Goal: Task Accomplishment & Management: Use online tool/utility

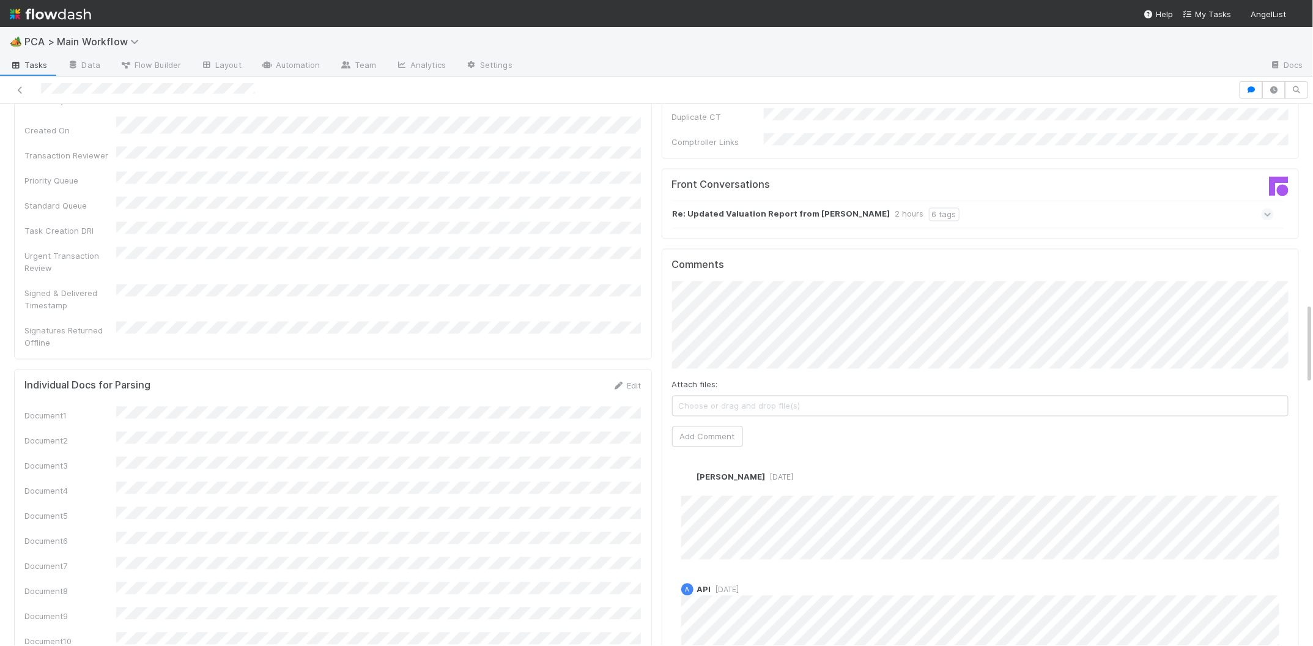
scroll to position [1323, 0]
click at [868, 212] on strong "Re: Updated Valuation Report from [PERSON_NAME]" at bounding box center [782, 218] width 218 height 13
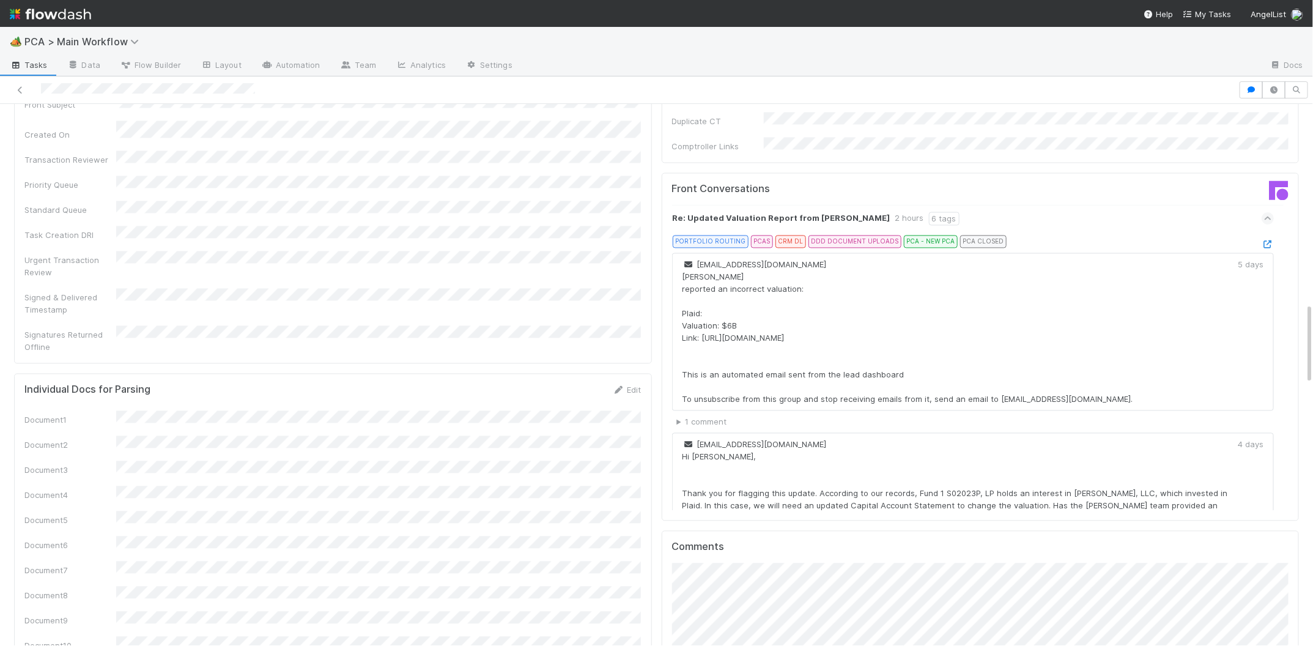
click at [1270, 240] on icon at bounding box center [1268, 244] width 12 height 8
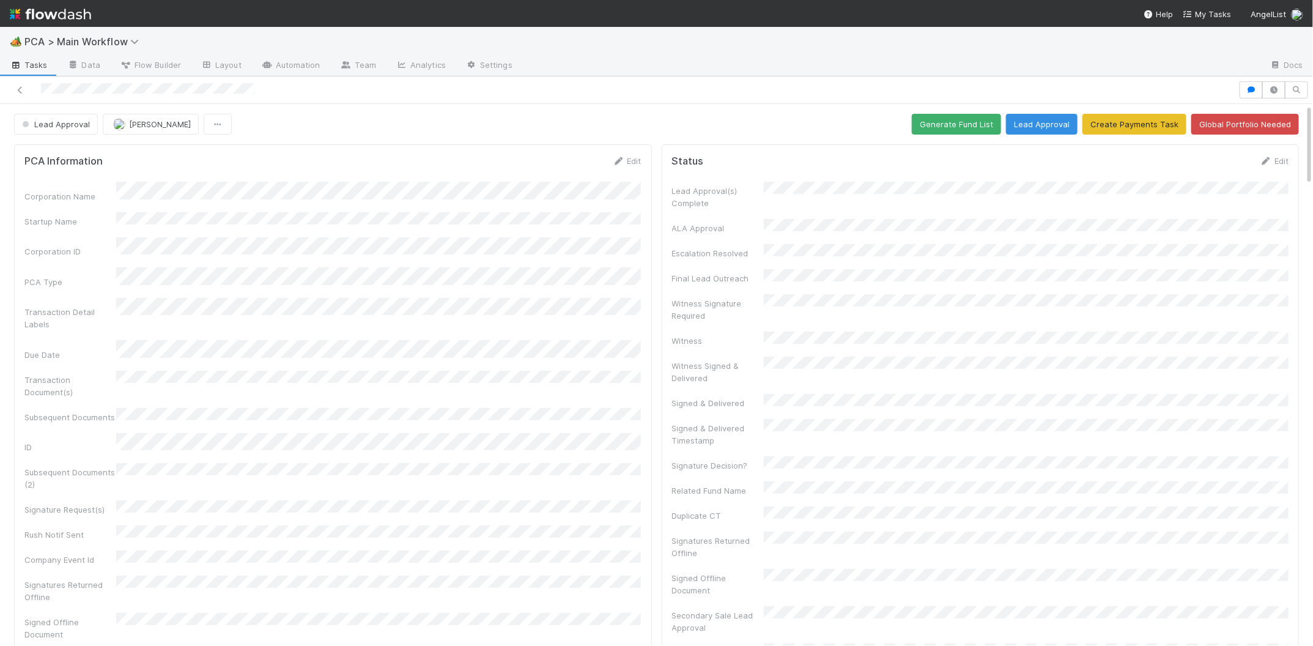
click at [620, 155] on div "Edit" at bounding box center [627, 161] width 29 height 12
click at [613, 163] on icon at bounding box center [619, 161] width 12 height 8
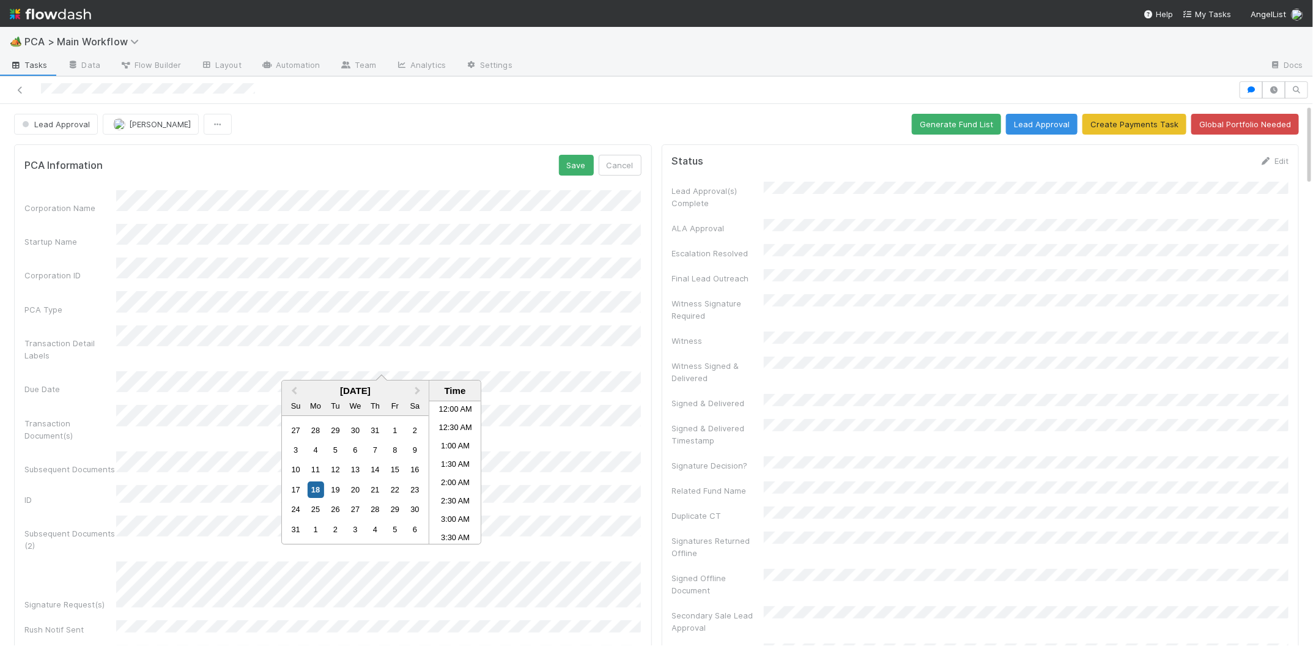
scroll to position [690, 0]
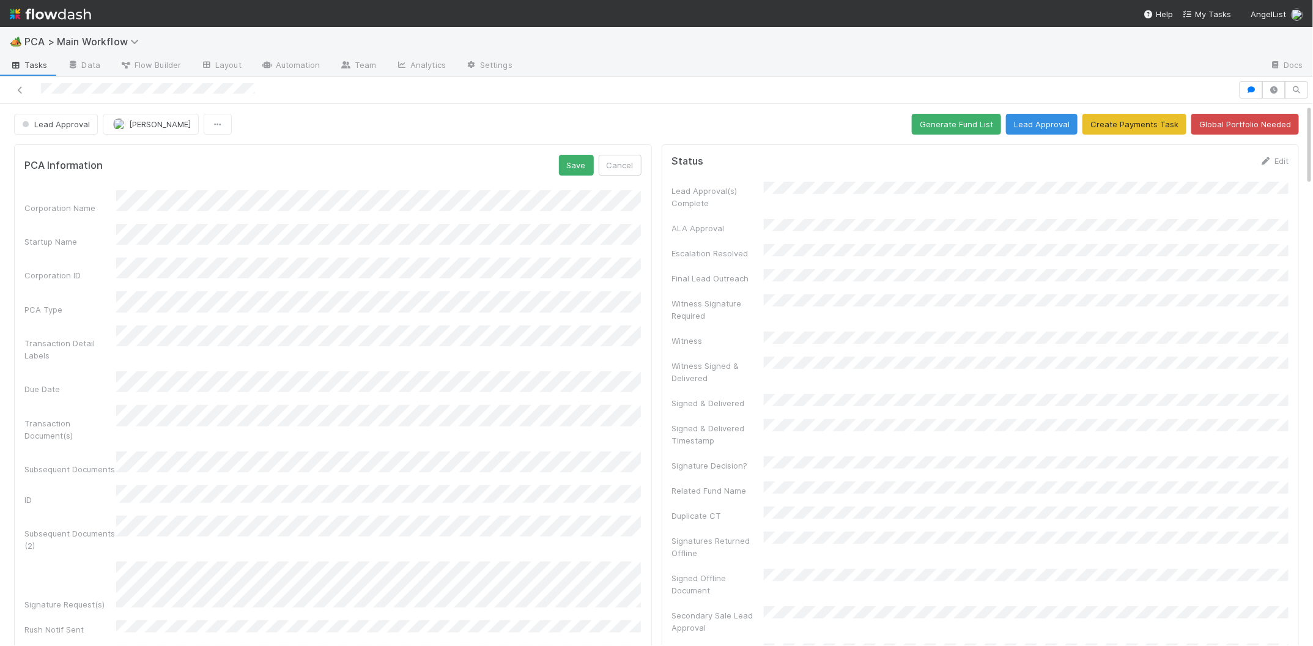
drag, startPoint x: 282, startPoint y: 164, endPoint x: 262, endPoint y: 217, distance: 56.7
click at [282, 164] on div "PCA Information Save Cancel" at bounding box center [332, 165] width 617 height 21
drag, startPoint x: 602, startPoint y: 157, endPoint x: 591, endPoint y: 160, distance: 11.0
click at [602, 157] on button "Cancel" at bounding box center [620, 165] width 43 height 21
drag, startPoint x: 618, startPoint y: 155, endPoint x: 446, endPoint y: 257, distance: 199.7
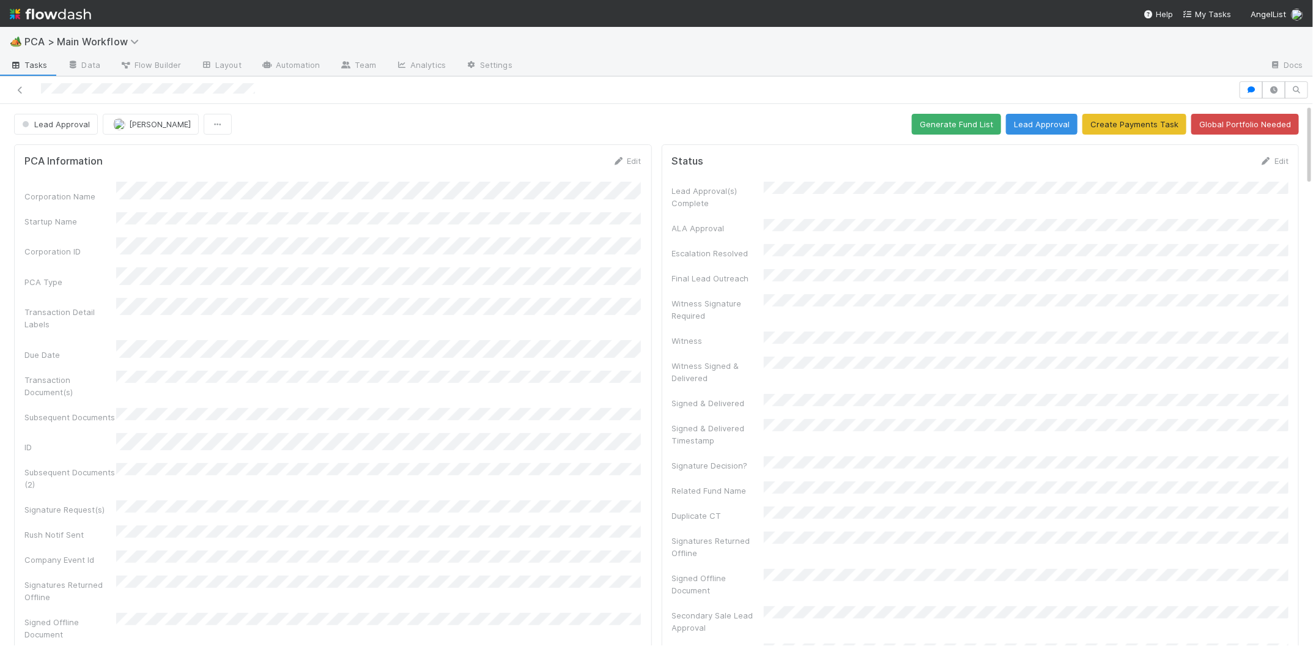
click at [617, 155] on div "Edit" at bounding box center [627, 161] width 29 height 12
click at [620, 158] on icon at bounding box center [619, 161] width 12 height 8
drag, startPoint x: 90, startPoint y: 382, endPoint x: 114, endPoint y: 382, distance: 24.5
click at [97, 382] on div "Corporation Name Startup Name Corporation ID PCA Type Transaction Detail Labels…" at bounding box center [332, 506] width 617 height 633
click at [331, 377] on div "Corporation Name Startup Name Corporation ID PCA Type Transaction Detail Labels…" at bounding box center [332, 506] width 617 height 633
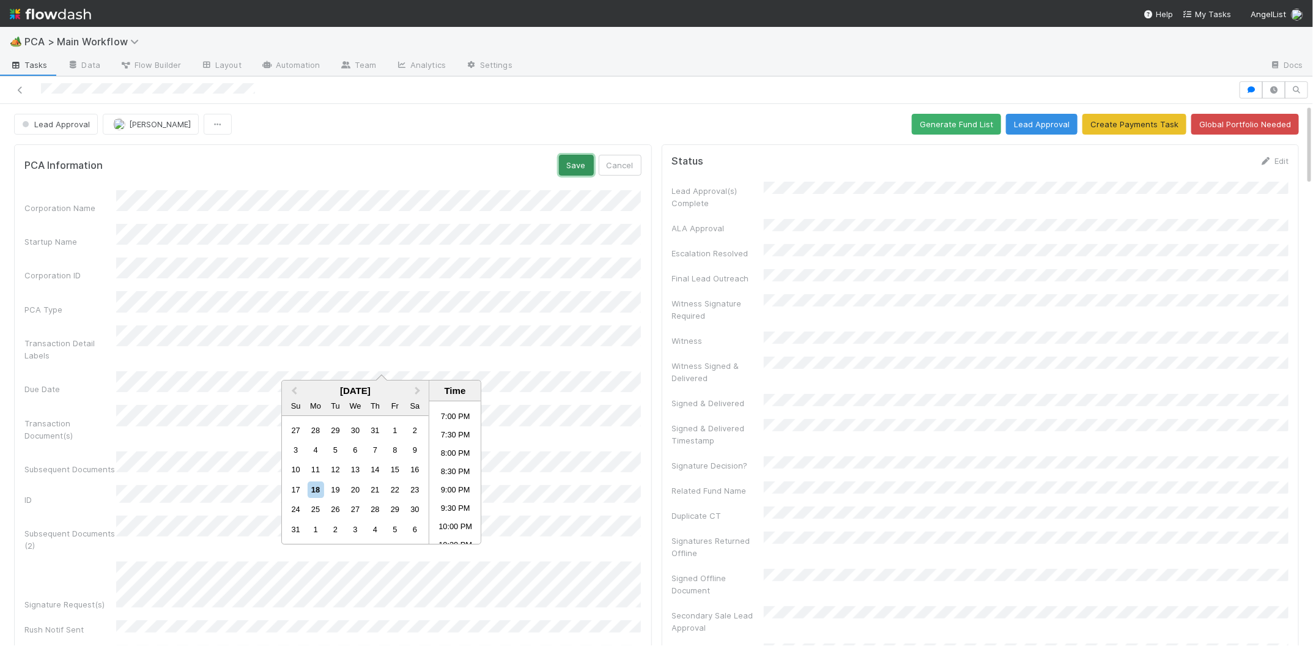
click at [585, 164] on button "Save" at bounding box center [576, 165] width 35 height 21
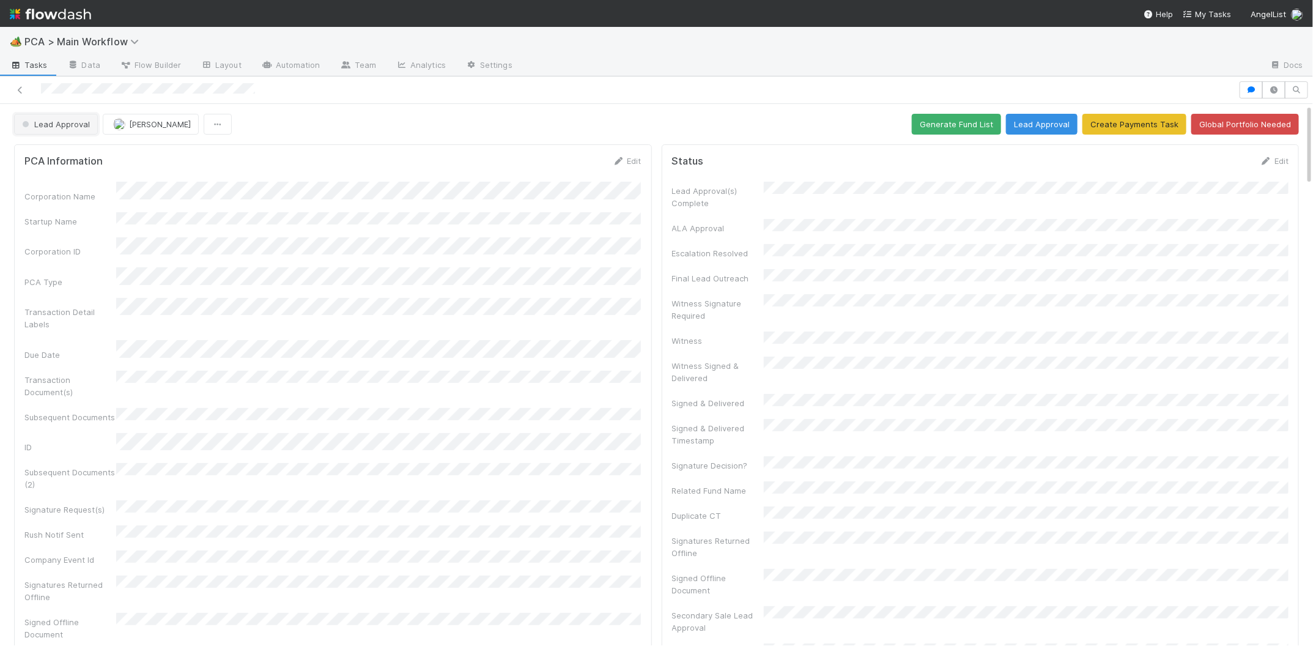
click at [56, 129] on button "Lead Approval" at bounding box center [56, 124] width 84 height 21
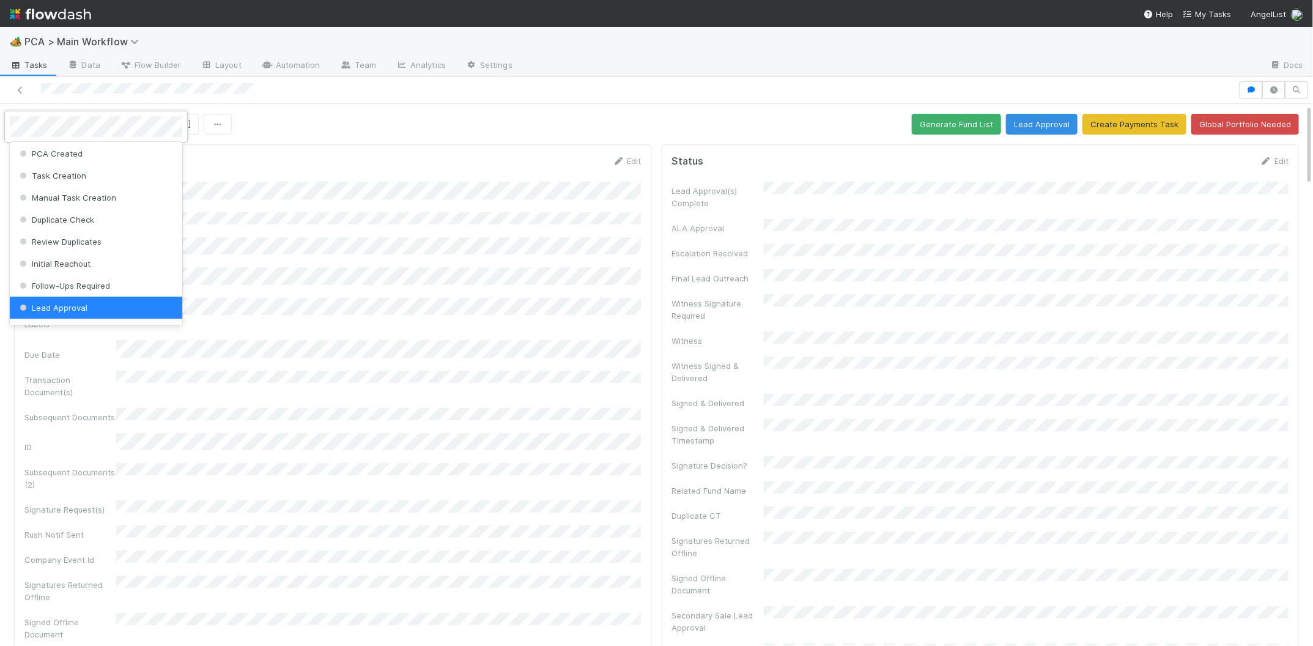
scroll to position [0, 0]
click at [531, 324] on div at bounding box center [656, 323] width 1313 height 646
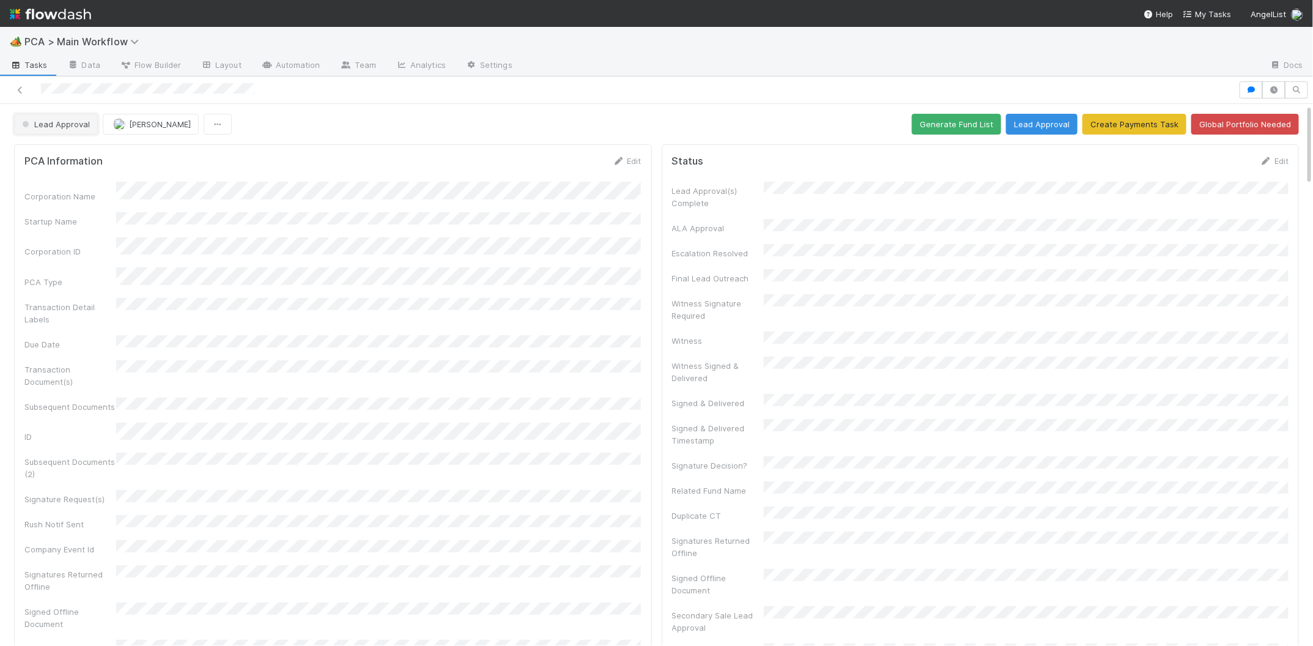
click at [74, 123] on span "Lead Approval" at bounding box center [55, 124] width 70 height 10
click at [81, 146] on div "Follow-Ups Required" at bounding box center [96, 155] width 172 height 22
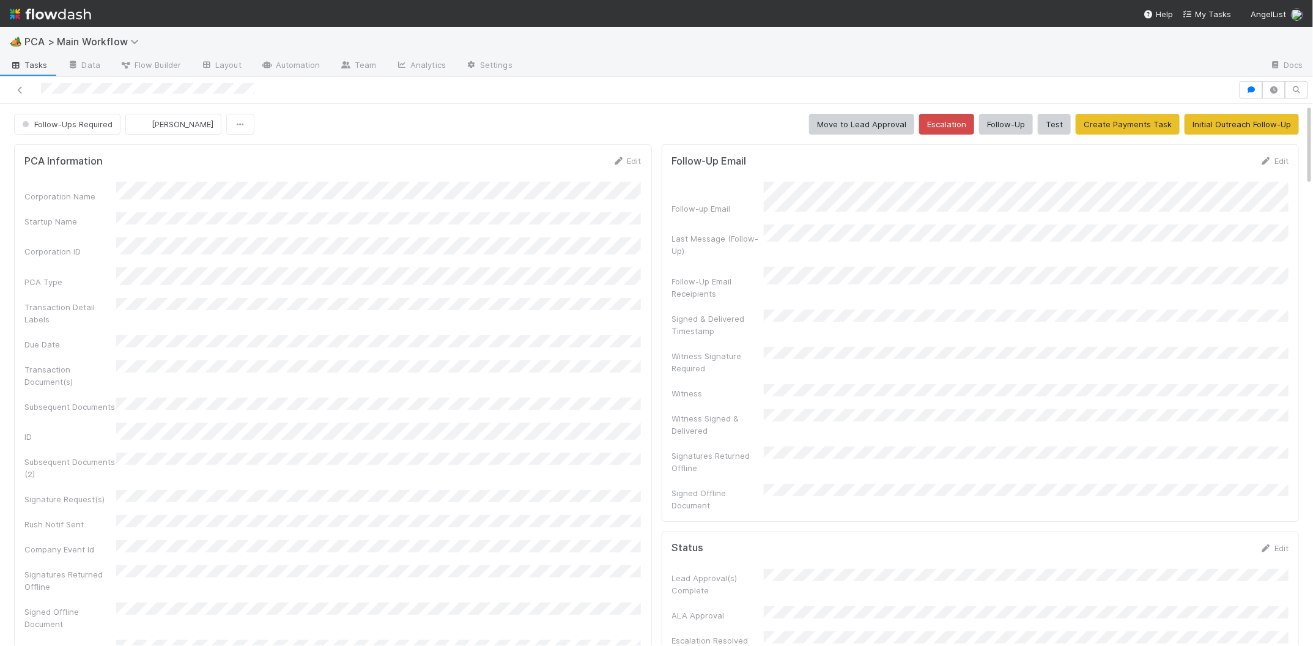
click at [76, 10] on img at bounding box center [50, 14] width 81 height 21
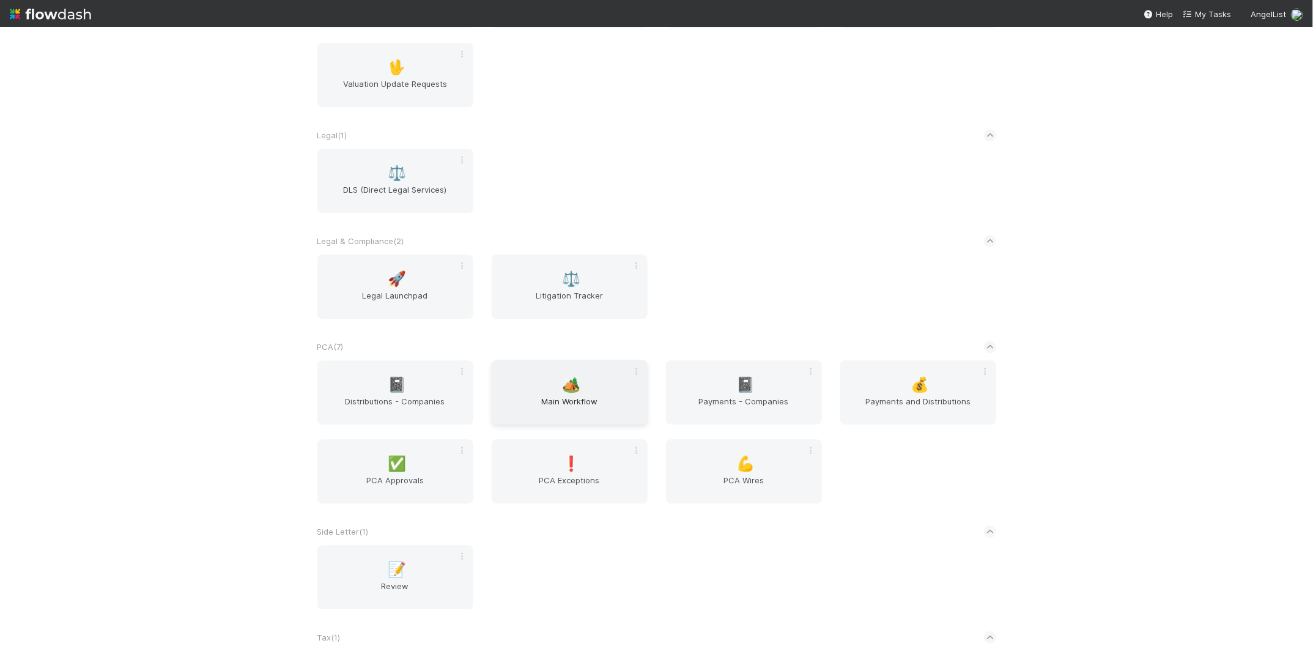
scroll to position [1761, 0]
click at [600, 391] on div "🏕️ Main Workflow" at bounding box center [570, 393] width 156 height 64
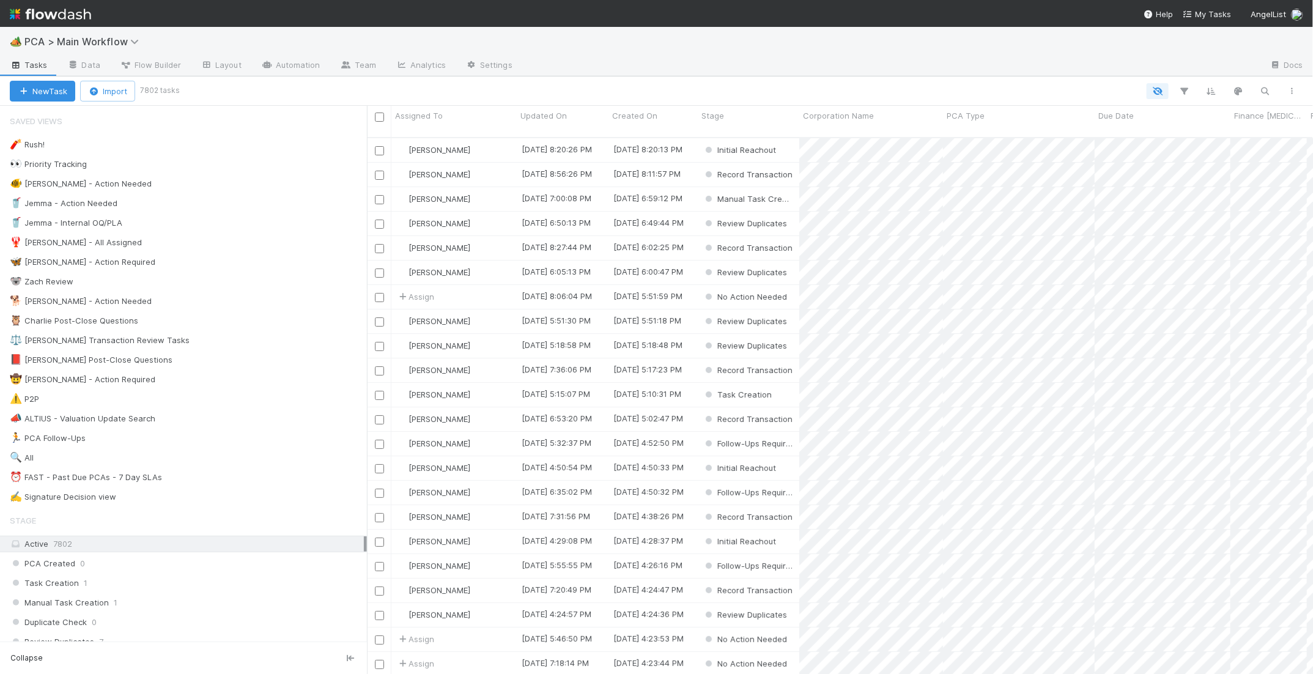
scroll to position [1, 1]
click at [253, 313] on div "🧨 [PERSON_NAME]! 0 👀 Priority Tracking 1779 🐠 [PERSON_NAME] - Action Needed 0 🥤…" at bounding box center [183, 320] width 367 height 369
click at [256, 303] on div "🐕 [PERSON_NAME] - Action Needed 10" at bounding box center [188, 301] width 357 height 15
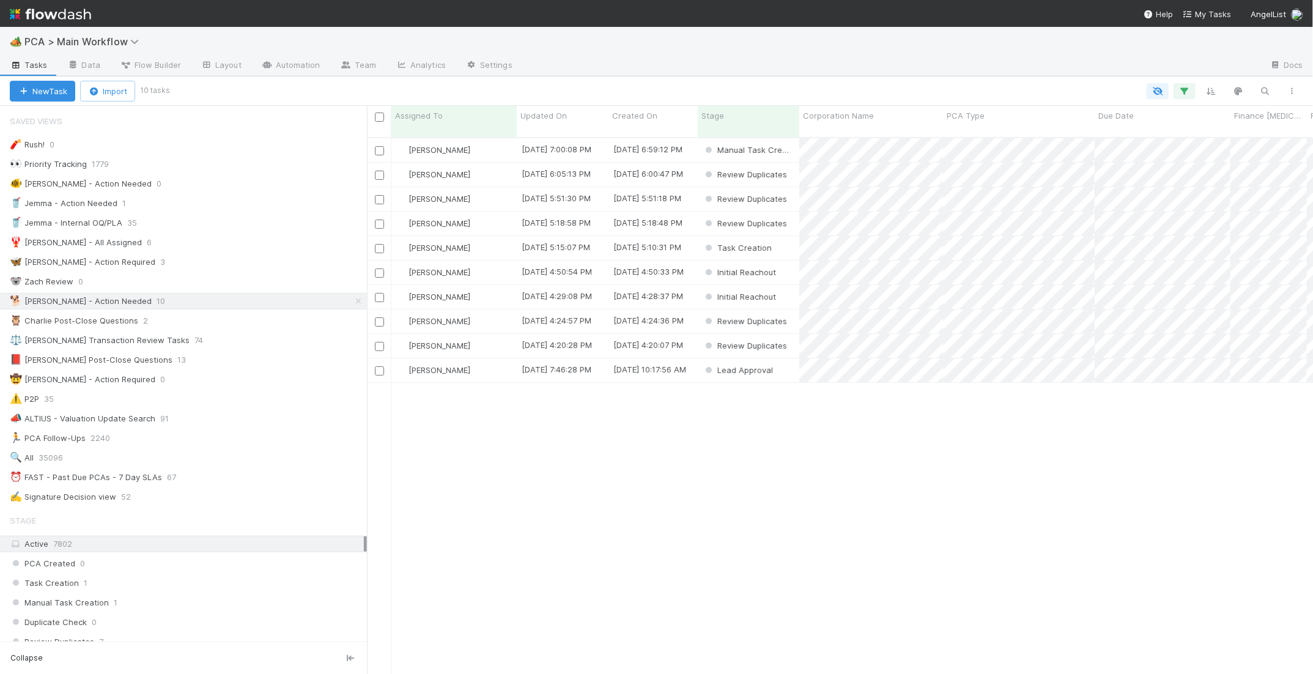
scroll to position [546, 946]
click at [560, 117] on span "Updated On" at bounding box center [543, 115] width 46 height 12
click at [582, 134] on div "Sort Oldest → Newest" at bounding box center [590, 139] width 139 height 18
